Goal: Obtain resource: Download file/media

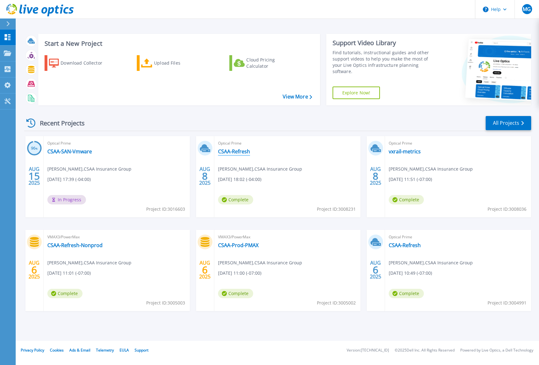
click at [236, 151] on link "CSAA-Refresh" at bounding box center [234, 151] width 32 height 6
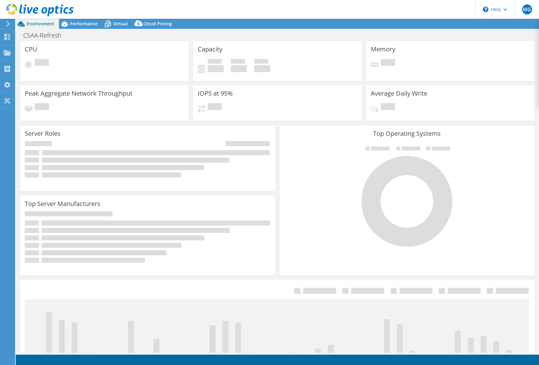
select select "USD"
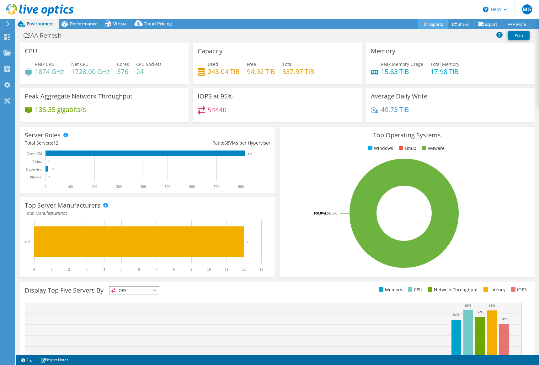
click at [431, 24] on link "Reports" at bounding box center [433, 24] width 30 height 10
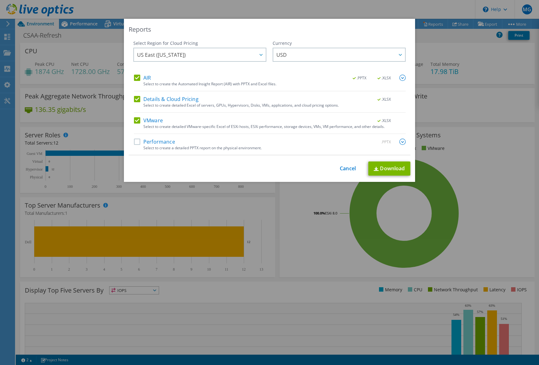
drag, startPoint x: 135, startPoint y: 79, endPoint x: 134, endPoint y: 93, distance: 14.5
click at [135, 80] on label "AIR" at bounding box center [142, 78] width 17 height 6
click at [0, 0] on input "AIR" at bounding box center [0, 0] width 0 height 0
drag, startPoint x: 134, startPoint y: 98, endPoint x: 134, endPoint y: 122, distance: 24.2
click at [134, 99] on label "Details & Cloud Pricing" at bounding box center [166, 99] width 65 height 6
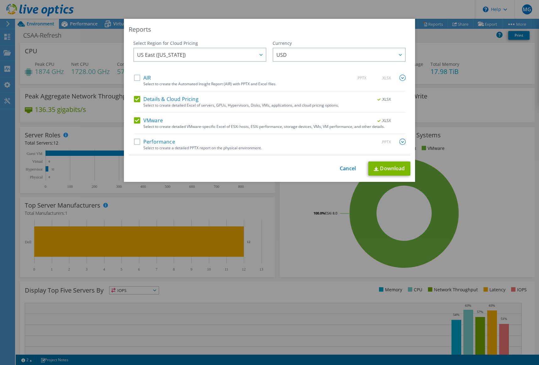
click at [0, 0] on input "Details & Cloud Pricing" at bounding box center [0, 0] width 0 height 0
click at [135, 119] on label "VMware" at bounding box center [148, 120] width 29 height 6
click at [0, 0] on input "VMware" at bounding box center [0, 0] width 0 height 0
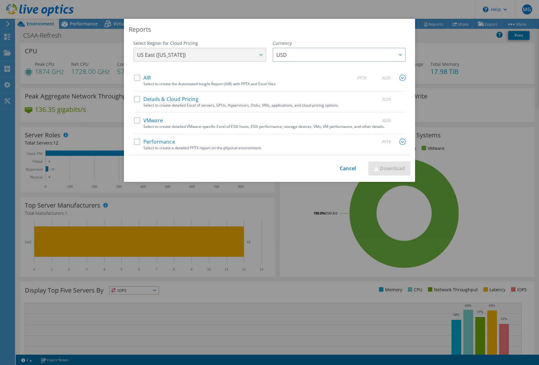
click at [137, 141] on label "Performance" at bounding box center [154, 142] width 41 height 6
click at [0, 0] on input "Performance" at bounding box center [0, 0] width 0 height 0
click at [137, 141] on label "Performance" at bounding box center [154, 142] width 41 height 6
click at [0, 0] on input "Performance" at bounding box center [0, 0] width 0 height 0
click at [135, 121] on label "VMware" at bounding box center [148, 120] width 29 height 6
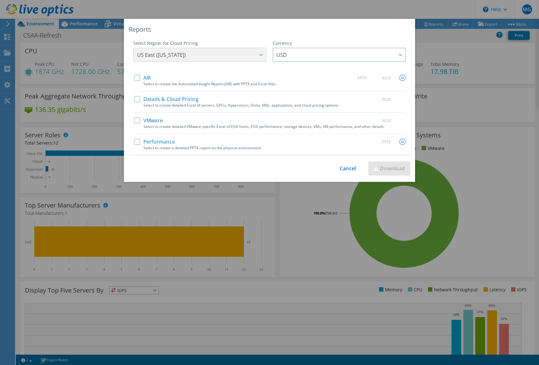
click at [0, 0] on input "VMware" at bounding box center [0, 0] width 0 height 0
click at [384, 169] on link "Download" at bounding box center [389, 169] width 42 height 14
click at [413, 110] on div "Reports Select Region for Cloud Pricing Asia Pacific (Hong Kong) Asia Pacific (…" at bounding box center [269, 183] width 539 height 328
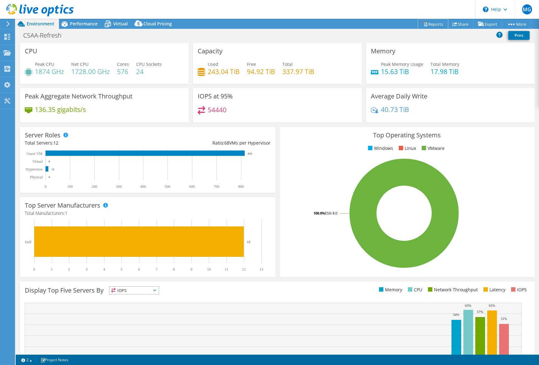
click at [430, 24] on link "Reports" at bounding box center [433, 24] width 30 height 10
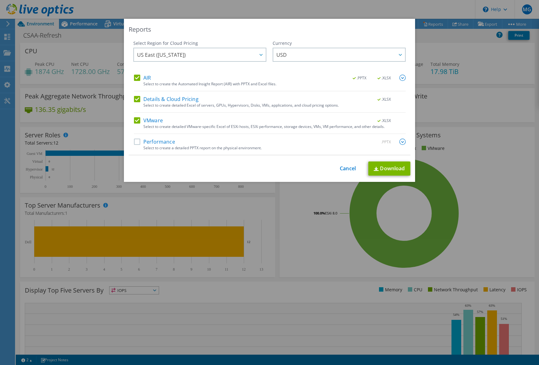
click at [136, 139] on label "Performance" at bounding box center [154, 142] width 41 height 6
click at [0, 0] on input "Performance" at bounding box center [0, 0] width 0 height 0
drag, startPoint x: 135, startPoint y: 121, endPoint x: 132, endPoint y: 106, distance: 15.5
click at [135, 121] on label "VMware" at bounding box center [148, 120] width 29 height 6
click at [0, 0] on input "VMware" at bounding box center [0, 0] width 0 height 0
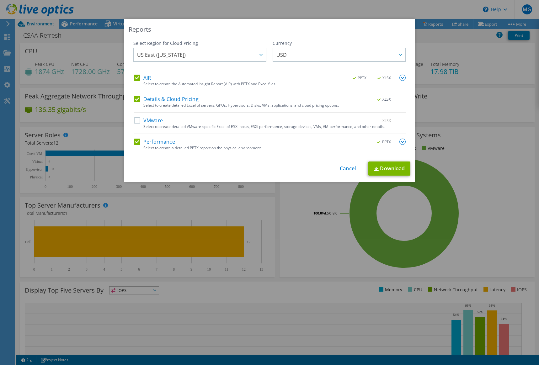
drag, startPoint x: 136, startPoint y: 97, endPoint x: 136, endPoint y: 93, distance: 4.4
click at [136, 97] on label "Details & Cloud Pricing" at bounding box center [166, 99] width 65 height 6
click at [0, 0] on input "Details & Cloud Pricing" at bounding box center [0, 0] width 0 height 0
click at [134, 78] on label "AIR" at bounding box center [142, 78] width 17 height 6
click at [0, 0] on input "AIR" at bounding box center [0, 0] width 0 height 0
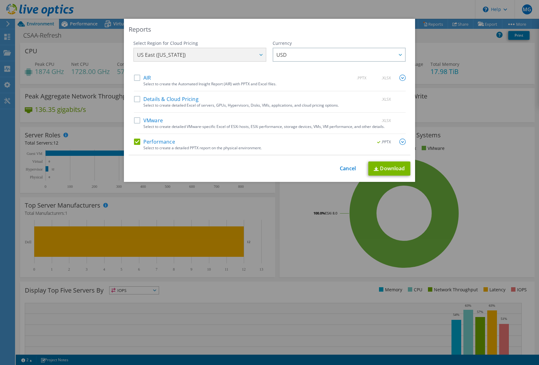
click at [400, 141] on img at bounding box center [403, 142] width 6 height 6
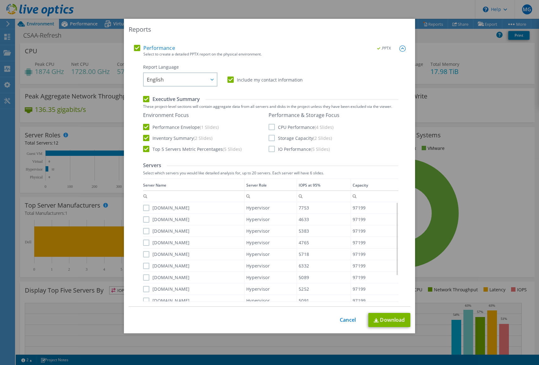
scroll to position [94, 0]
click at [144, 98] on label "Executive Summary" at bounding box center [171, 98] width 57 height 7
click at [0, 0] on input "Executive Summary" at bounding box center [0, 0] width 0 height 0
click at [143, 152] on label "Top 5 Servers Metric Percentages (5 Slides)" at bounding box center [192, 149] width 99 height 6
click at [0, 0] on input "Top 5 Servers Metric Percentages (5 Slides)" at bounding box center [0, 0] width 0 height 0
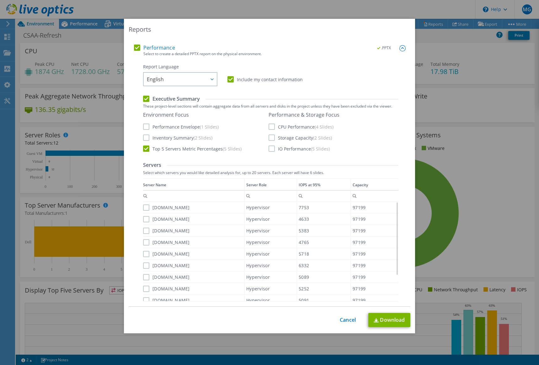
click at [269, 149] on label "IO Performance (5 Slides)" at bounding box center [299, 149] width 61 height 6
click at [0, 0] on input "IO Performance (5 Slides)" at bounding box center [0, 0] width 0 height 0
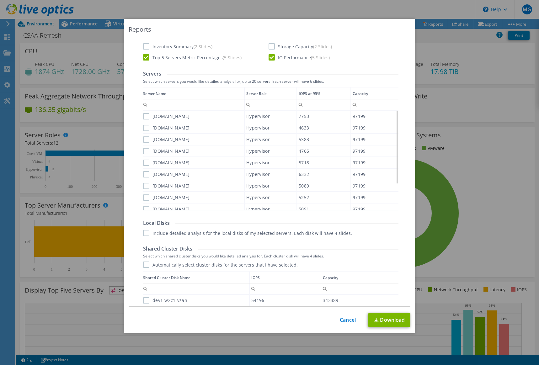
scroll to position [246, 0]
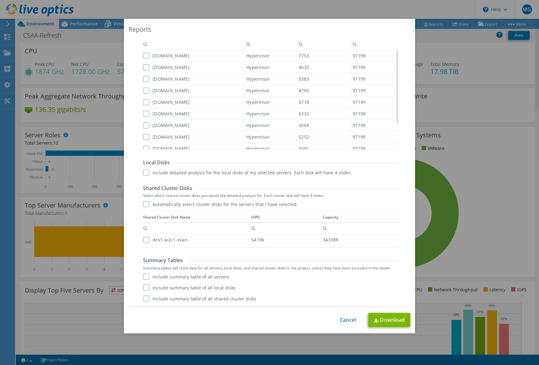
click at [144, 240] on label "dev1-w2c1-vsan" at bounding box center [165, 240] width 44 height 6
click at [0, 0] on input "dev1-w2c1-vsan" at bounding box center [0, 0] width 0 height 0
click at [146, 299] on label "Include summary table of all shared cluster disks" at bounding box center [199, 299] width 113 height 6
click at [0, 0] on input "Include summary table of all shared cluster disks" at bounding box center [0, 0] width 0 height 0
click at [145, 300] on label "Include summary table of all shared cluster disks" at bounding box center [199, 299] width 113 height 6
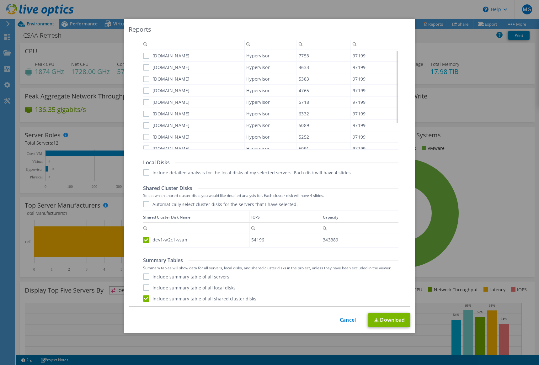
click at [0, 0] on input "Include summary table of all shared cluster disks" at bounding box center [0, 0] width 0 height 0
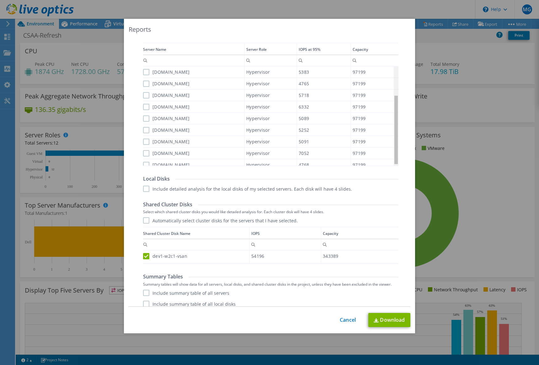
scroll to position [0, 0]
drag, startPoint x: 395, startPoint y: 84, endPoint x: 394, endPoint y: 67, distance: 18.0
click at [398, 66] on body "MG End User Miguel Garcia miguel.garcia@csaa.com CSAA Insurance Group My Profil…" at bounding box center [269, 182] width 539 height 365
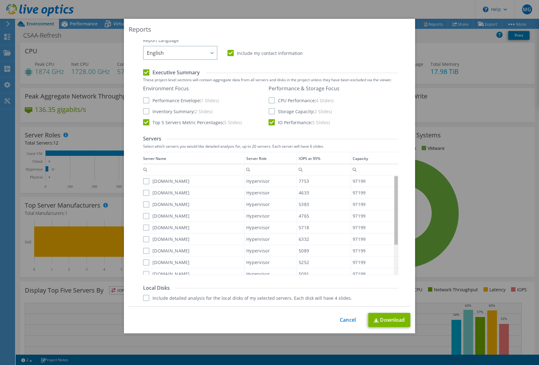
drag, startPoint x: 395, startPoint y: 182, endPoint x: 407, endPoint y: 178, distance: 12.6
click at [407, 178] on body "MG End User Miguel Garcia miguel.garcia@csaa.com CSAA Insurance Group My Profil…" at bounding box center [269, 182] width 539 height 365
click at [145, 181] on label "[DOMAIN_NAME]" at bounding box center [166, 181] width 47 height 6
click at [0, 0] on input "[DOMAIN_NAME]" at bounding box center [0, 0] width 0 height 0
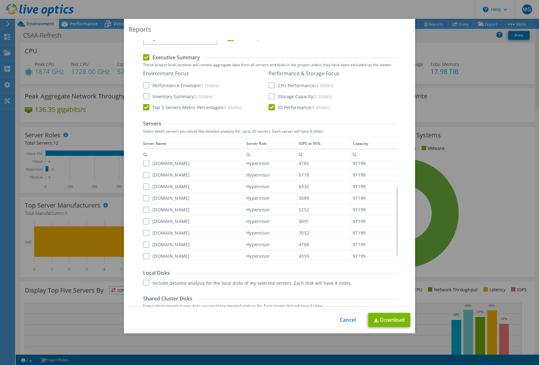
scroll to position [152, 0]
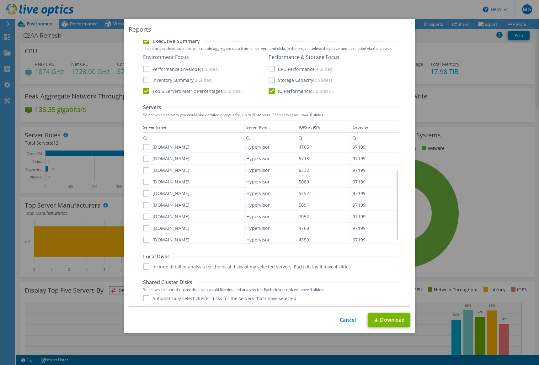
click at [143, 215] on label "[DOMAIN_NAME]" at bounding box center [166, 217] width 47 height 6
click at [0, 0] on input "[DOMAIN_NAME]" at bounding box center [0, 0] width 0 height 0
click at [389, 321] on link "Download" at bounding box center [389, 320] width 42 height 14
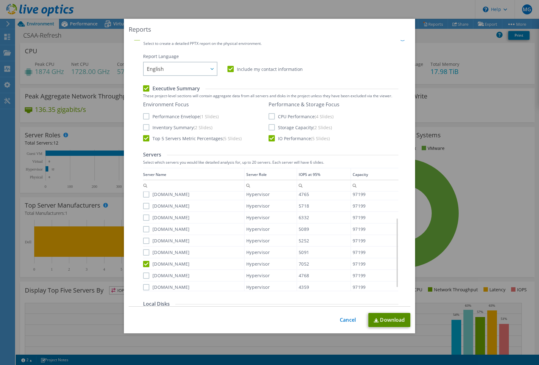
scroll to position [126, 0]
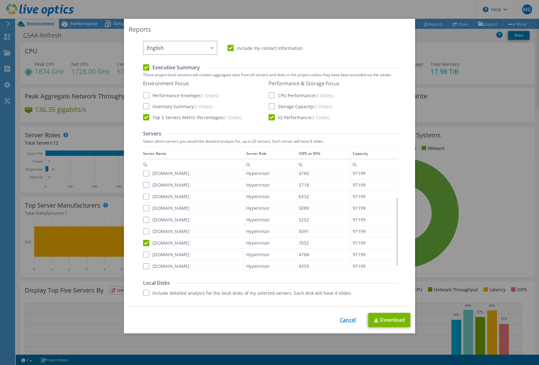
click at [349, 320] on link "Cancel" at bounding box center [348, 320] width 16 height 6
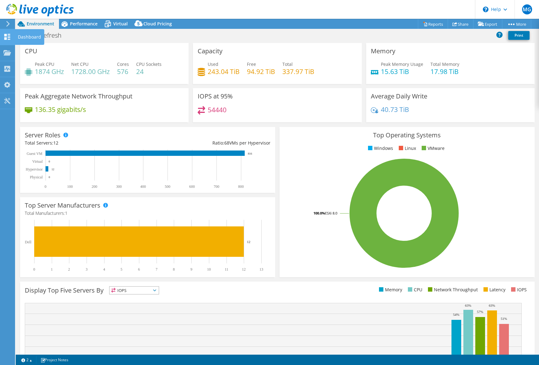
click at [24, 36] on div "Dashboard" at bounding box center [30, 37] width 30 height 16
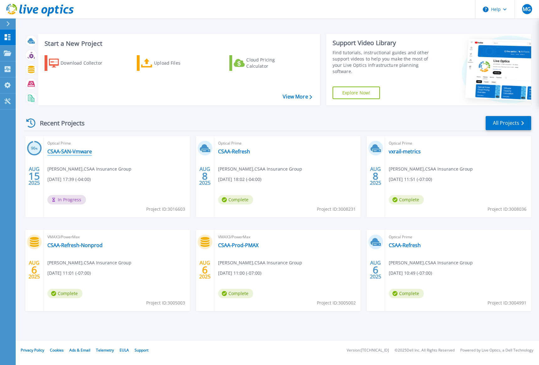
click at [62, 152] on link "CSAA-SAN-Vmware" at bounding box center [69, 151] width 45 height 6
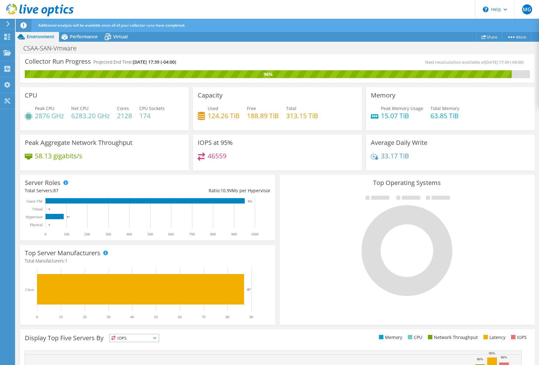
click at [7, 24] on icon at bounding box center [8, 24] width 5 height 6
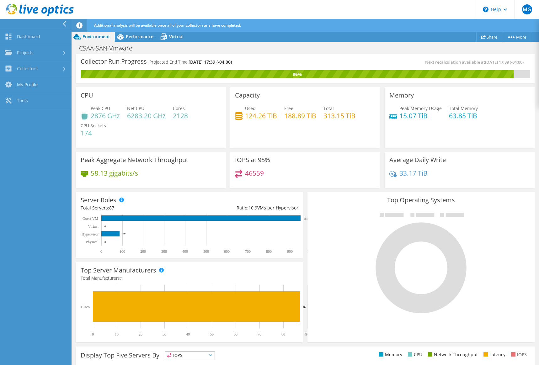
scroll to position [138, 0]
click at [19, 36] on link "Dashboard" at bounding box center [36, 37] width 72 height 16
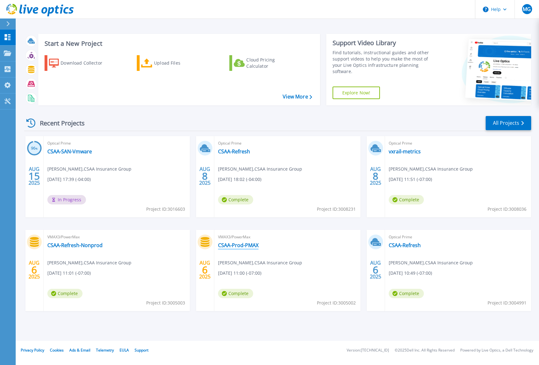
click at [237, 247] on link "CSAA-Prod-PMAX" at bounding box center [238, 245] width 40 height 6
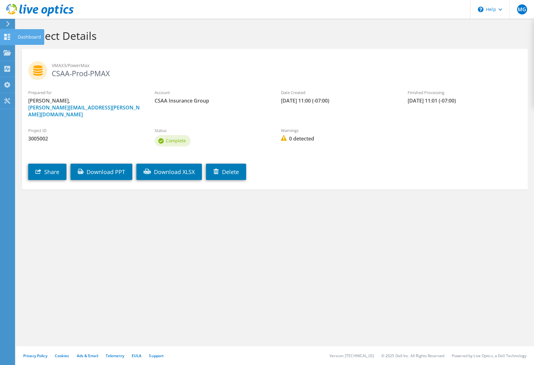
click at [6, 36] on use at bounding box center [7, 37] width 6 height 6
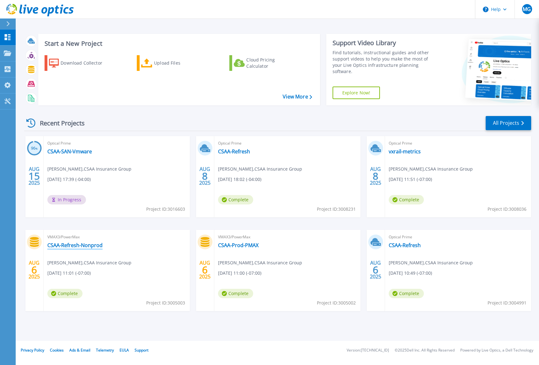
click at [70, 246] on link "CSAA-Refresh-Nonprod" at bounding box center [74, 245] width 55 height 6
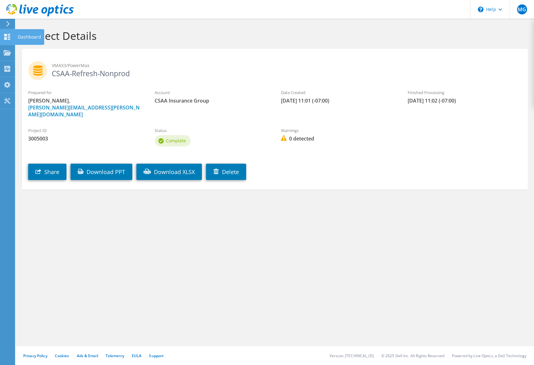
click at [21, 36] on div "Dashboard" at bounding box center [30, 37] width 30 height 16
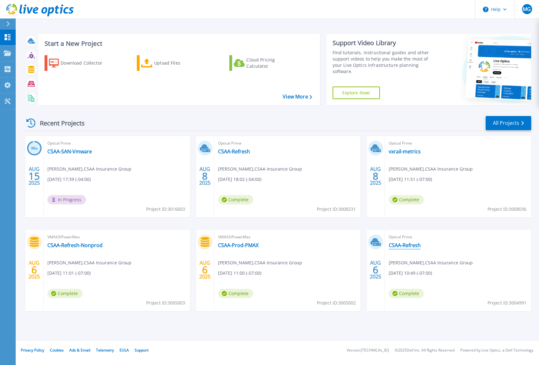
click at [410, 246] on link "CSAA-Refresh" at bounding box center [405, 245] width 32 height 6
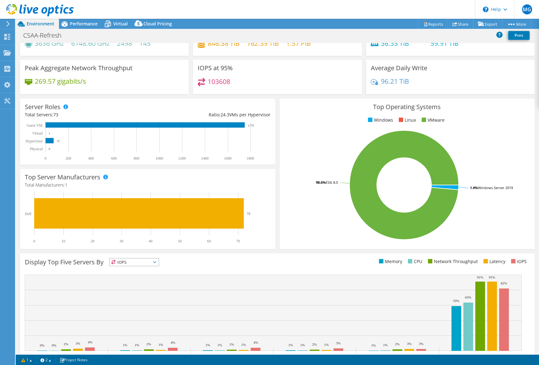
scroll to position [54, 0]
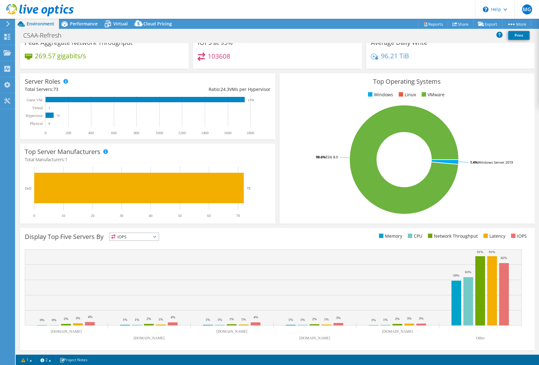
click at [153, 238] on span "IOPS" at bounding box center [134, 237] width 49 height 8
click at [135, 271] on li "Network Throughput" at bounding box center [134, 271] width 49 height 9
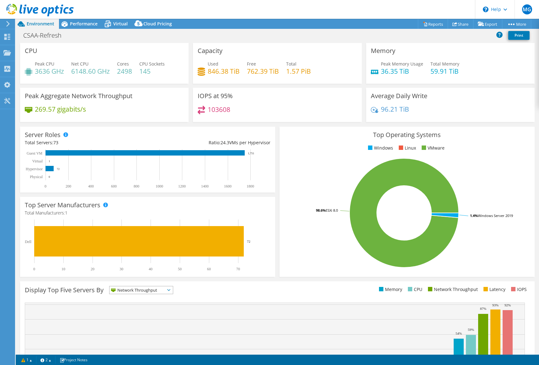
scroll to position [0, 0]
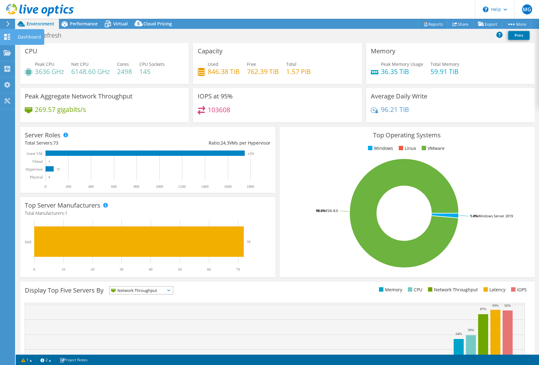
click at [6, 35] on use at bounding box center [7, 37] width 6 height 6
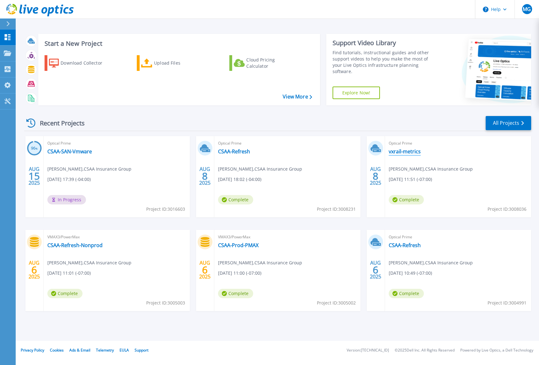
click at [409, 152] on link "vxrail-metrics" at bounding box center [405, 151] width 32 height 6
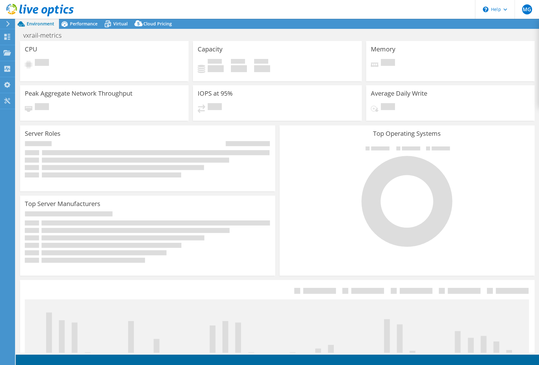
select select "USD"
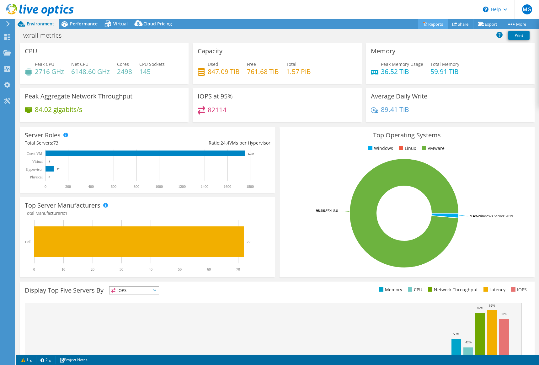
click at [427, 25] on link "Reports" at bounding box center [433, 24] width 30 height 10
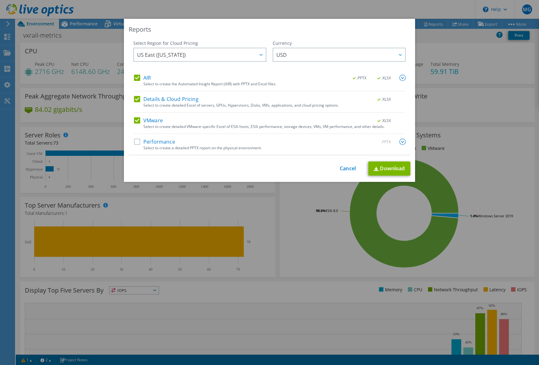
drag, startPoint x: 132, startPoint y: 75, endPoint x: 140, endPoint y: 98, distance: 23.7
click at [134, 76] on label "AIR" at bounding box center [142, 78] width 17 height 6
click at [0, 0] on input "AIR" at bounding box center [0, 0] width 0 height 0
click at [136, 97] on label "Details & Cloud Pricing" at bounding box center [166, 99] width 65 height 6
click at [0, 0] on input "Details & Cloud Pricing" at bounding box center [0, 0] width 0 height 0
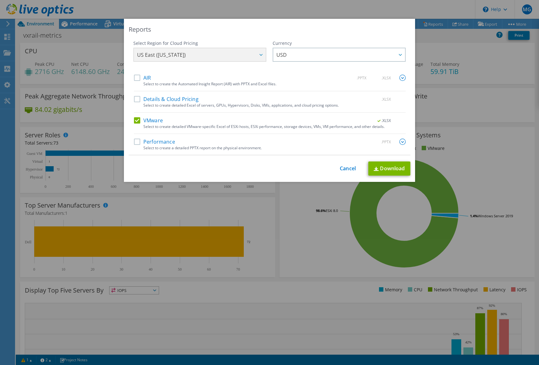
drag, startPoint x: 136, startPoint y: 120, endPoint x: 135, endPoint y: 139, distance: 19.5
click at [136, 121] on label "VMware" at bounding box center [148, 120] width 29 height 6
click at [0, 0] on input "VMware" at bounding box center [0, 0] width 0 height 0
click at [136, 142] on label "Performance" at bounding box center [154, 142] width 41 height 6
click at [0, 0] on input "Performance" at bounding box center [0, 0] width 0 height 0
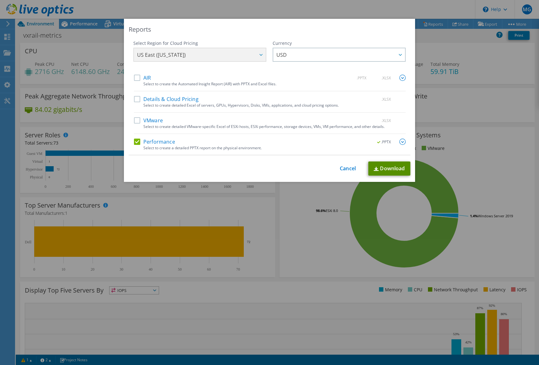
click at [390, 169] on link "Download" at bounding box center [389, 169] width 42 height 14
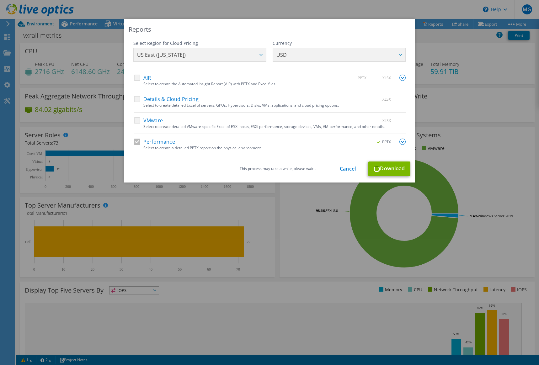
click at [343, 169] on link "Cancel" at bounding box center [348, 169] width 16 height 6
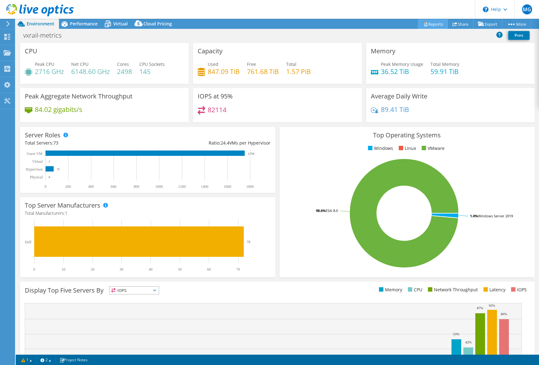
click at [428, 28] on link "Reports" at bounding box center [433, 24] width 30 height 10
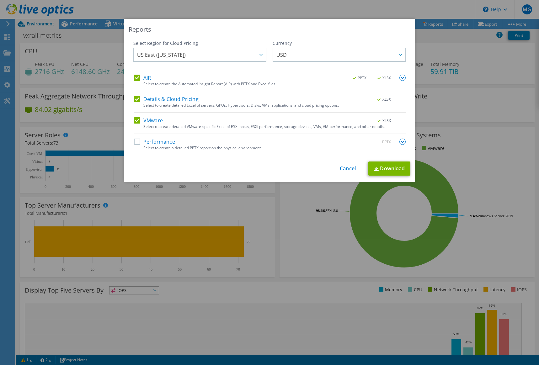
click at [134, 141] on label "Performance" at bounding box center [154, 142] width 41 height 6
click at [0, 0] on input "Performance" at bounding box center [0, 0] width 0 height 0
drag, startPoint x: 138, startPoint y: 121, endPoint x: 128, endPoint y: 102, distance: 22.2
click at [138, 120] on label "VMware" at bounding box center [148, 120] width 29 height 6
click at [0, 0] on input "VMware" at bounding box center [0, 0] width 0 height 0
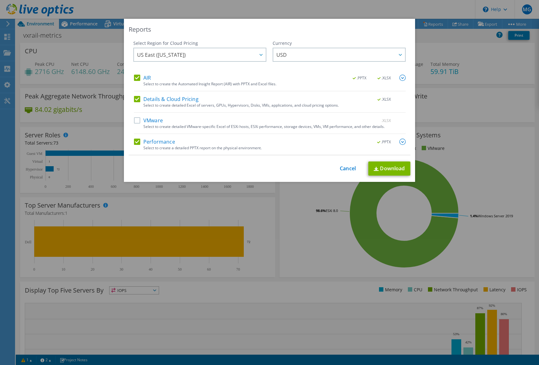
click at [134, 99] on label "Details & Cloud Pricing" at bounding box center [166, 99] width 65 height 6
click at [0, 0] on input "Details & Cloud Pricing" at bounding box center [0, 0] width 0 height 0
drag, startPoint x: 134, startPoint y: 78, endPoint x: 289, endPoint y: 134, distance: 164.4
click at [138, 78] on label "AIR" at bounding box center [142, 78] width 17 height 6
click at [0, 0] on input "AIR" at bounding box center [0, 0] width 0 height 0
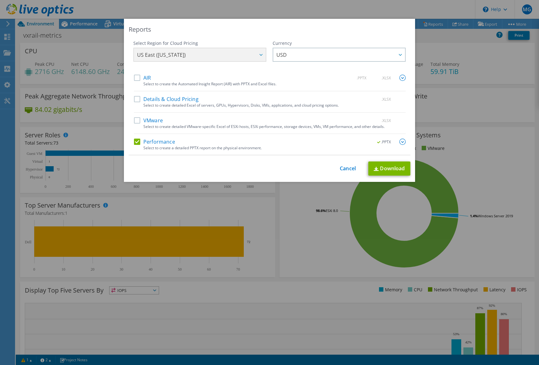
click at [400, 140] on img at bounding box center [403, 142] width 6 height 6
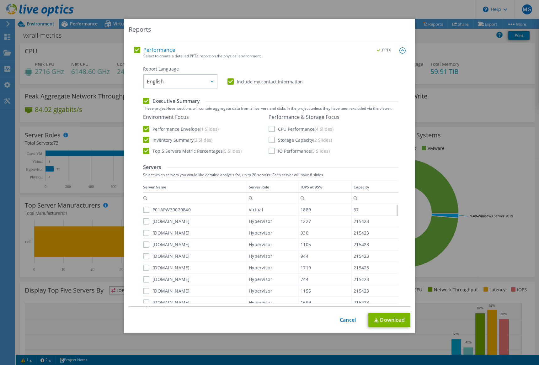
scroll to position [94, 0]
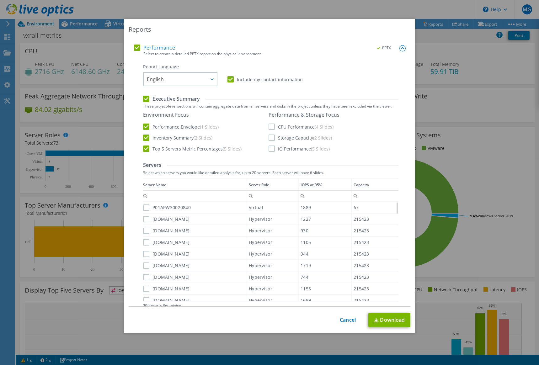
click at [144, 126] on label "Performance Envelope (1 Slides)" at bounding box center [181, 127] width 76 height 6
click at [0, 0] on input "Performance Envelope (1 Slides)" at bounding box center [0, 0] width 0 height 0
click at [143, 138] on label "Inventory Summary (2 Slides)" at bounding box center [177, 138] width 69 height 6
click at [0, 0] on input "Inventory Summary (2 Slides)" at bounding box center [0, 0] width 0 height 0
click at [269, 150] on label "IO Performance (5 Slides)" at bounding box center [299, 149] width 61 height 6
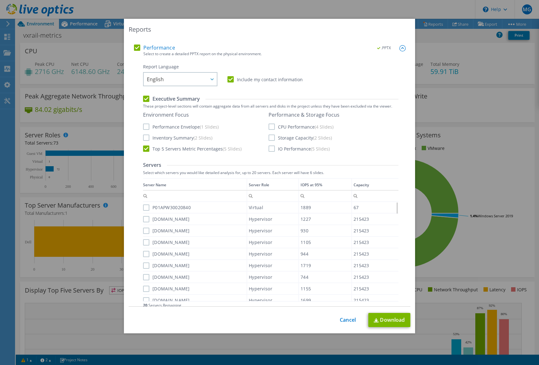
click at [0, 0] on input "IO Performance (5 Slides)" at bounding box center [0, 0] width 0 height 0
click at [311, 185] on div "IOPS at 95%" at bounding box center [312, 185] width 22 height 7
click at [311, 185] on div "IOPS at 95%" at bounding box center [313, 185] width 22 height 7
click at [144, 207] on label "[DOMAIN_NAME]" at bounding box center [166, 208] width 47 height 6
click at [0, 0] on input "[DOMAIN_NAME]" at bounding box center [0, 0] width 0 height 0
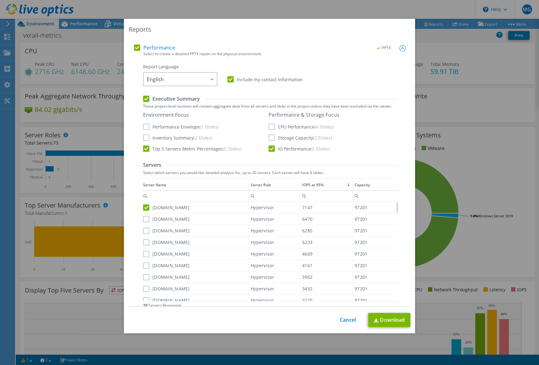
drag, startPoint x: 144, startPoint y: 218, endPoint x: 144, endPoint y: 230, distance: 12.6
click at [144, 218] on label "[DOMAIN_NAME]" at bounding box center [166, 219] width 47 height 6
click at [0, 0] on input "[DOMAIN_NAME]" at bounding box center [0, 0] width 0 height 0
click at [145, 229] on label "[DOMAIN_NAME]" at bounding box center [166, 231] width 47 height 6
click at [0, 0] on input "[DOMAIN_NAME]" at bounding box center [0, 0] width 0 height 0
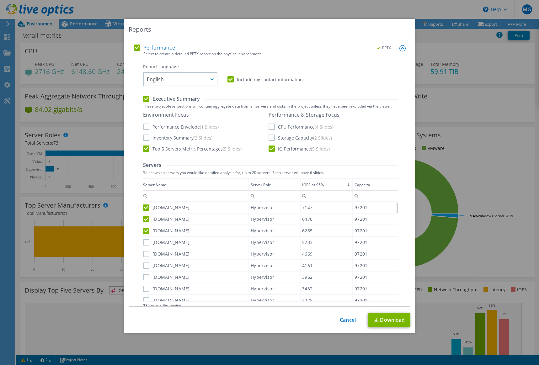
drag, startPoint x: 142, startPoint y: 242, endPoint x: 142, endPoint y: 252, distance: 10.1
click at [143, 242] on label "[DOMAIN_NAME]" at bounding box center [166, 242] width 47 height 6
click at [0, 0] on input "[DOMAIN_NAME]" at bounding box center [0, 0] width 0 height 0
click at [143, 252] on label "[DOMAIN_NAME]" at bounding box center [166, 254] width 47 height 6
click at [0, 0] on input "[DOMAIN_NAME]" at bounding box center [0, 0] width 0 height 0
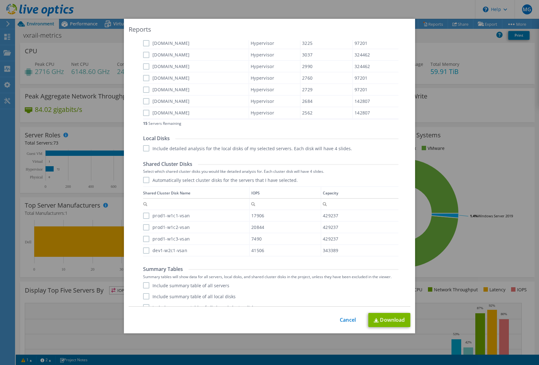
scroll to position [282, 0]
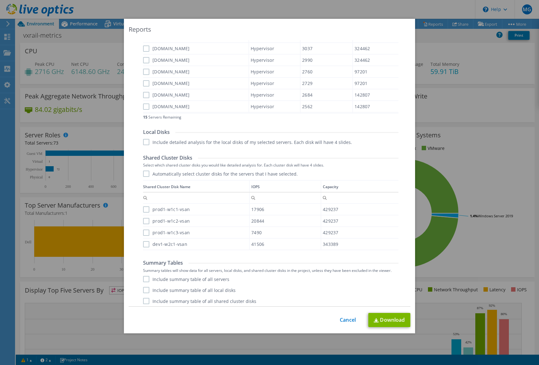
drag, startPoint x: 144, startPoint y: 245, endPoint x: 144, endPoint y: 240, distance: 5.3
click at [144, 245] on label "dev1-w2c1-vsan" at bounding box center [165, 244] width 44 height 6
click at [0, 0] on input "dev1-w2c1-vsan" at bounding box center [0, 0] width 0 height 0
click at [144, 232] on label "prod1-w1c3-vsan" at bounding box center [166, 233] width 47 height 6
click at [0, 0] on input "prod1-w1c3-vsan" at bounding box center [0, 0] width 0 height 0
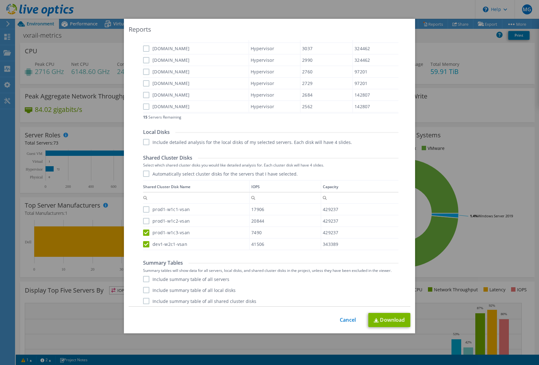
click at [146, 220] on label "prod1-w1c2-vsan" at bounding box center [166, 221] width 47 height 6
click at [0, 0] on input "prod1-w1c2-vsan" at bounding box center [0, 0] width 0 height 0
click at [144, 209] on label "prod1-w1c1-vsan" at bounding box center [166, 210] width 47 height 6
click at [0, 0] on input "prod1-w1c1-vsan" at bounding box center [0, 0] width 0 height 0
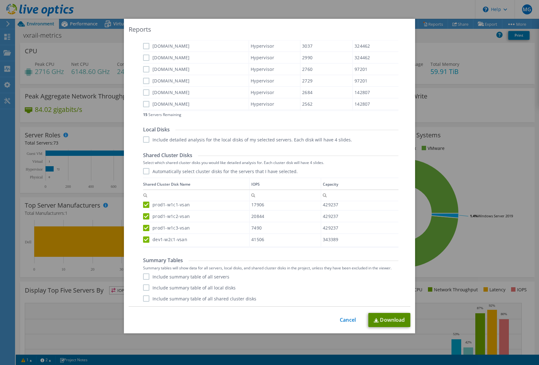
click at [389, 320] on link "Download" at bounding box center [389, 320] width 42 height 14
